Goal: Obtain resource: Download file/media

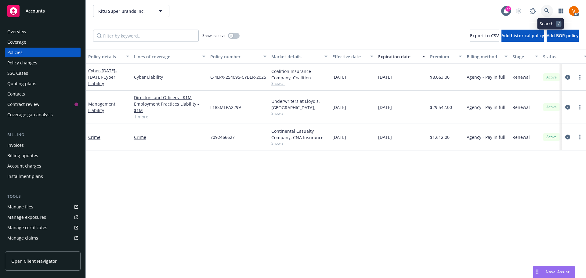
click at [551, 6] on link at bounding box center [547, 11] width 12 height 12
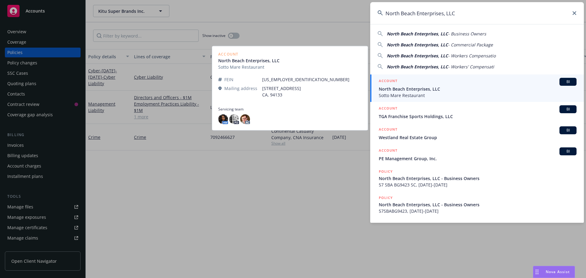
type input "North Beach Enterprises, LLC"
click at [398, 90] on span "North Beach Enterprises, LLC" at bounding box center [478, 89] width 198 height 6
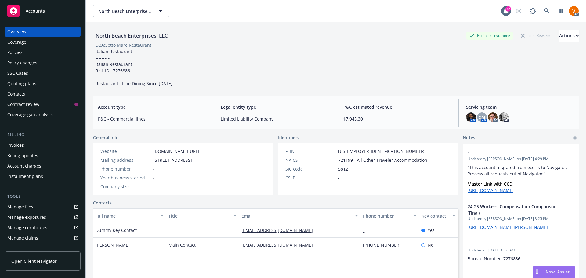
click at [48, 51] on div "Policies" at bounding box center [42, 53] width 71 height 10
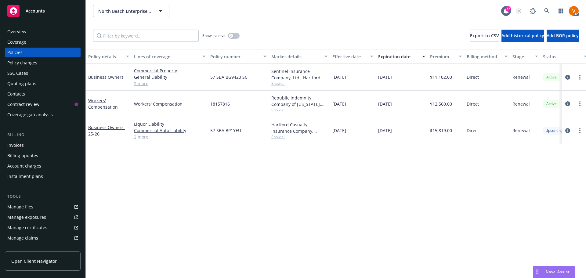
click at [147, 80] on link "2 more" at bounding box center [169, 83] width 71 height 6
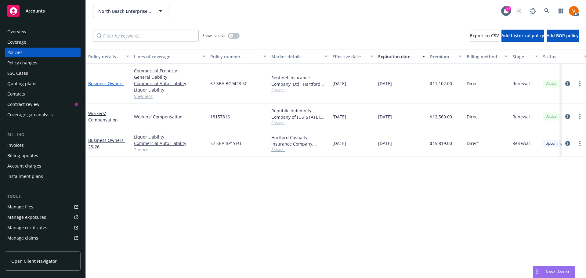
click at [100, 81] on link "Business Owners" at bounding box center [105, 84] width 35 height 6
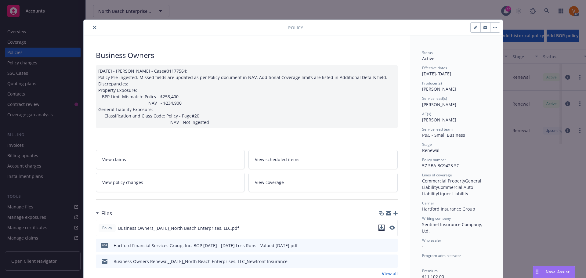
click at [382, 225] on icon "download file" at bounding box center [381, 227] width 5 height 5
click at [94, 27] on button "close" at bounding box center [94, 27] width 7 height 7
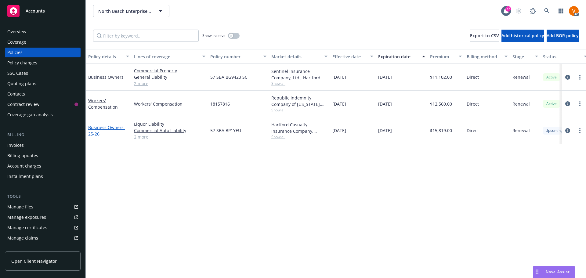
click at [105, 125] on link "Business Owners - 25-26" at bounding box center [106, 131] width 37 height 12
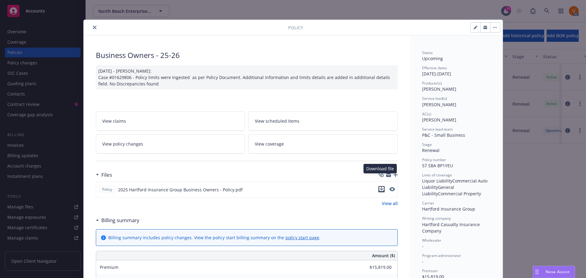
click at [381, 187] on icon "download file" at bounding box center [381, 189] width 5 height 5
